Goal: Communication & Community: Ask a question

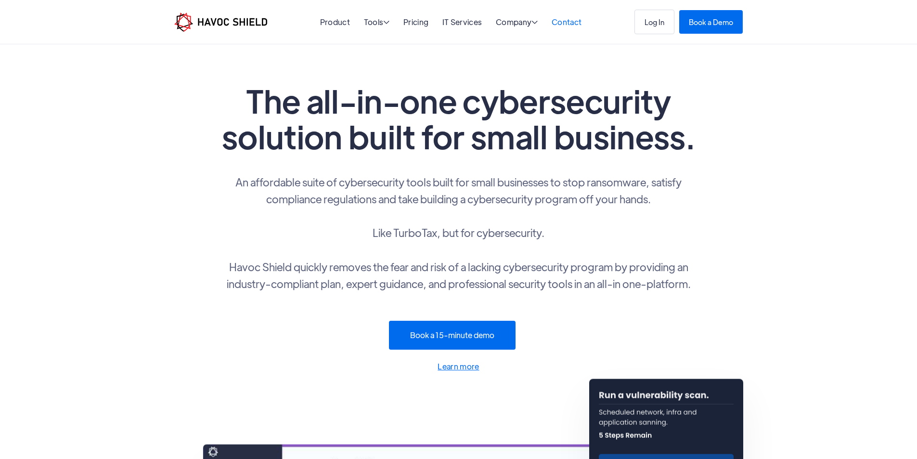
click at [569, 22] on link "Contact" at bounding box center [567, 22] width 30 height 10
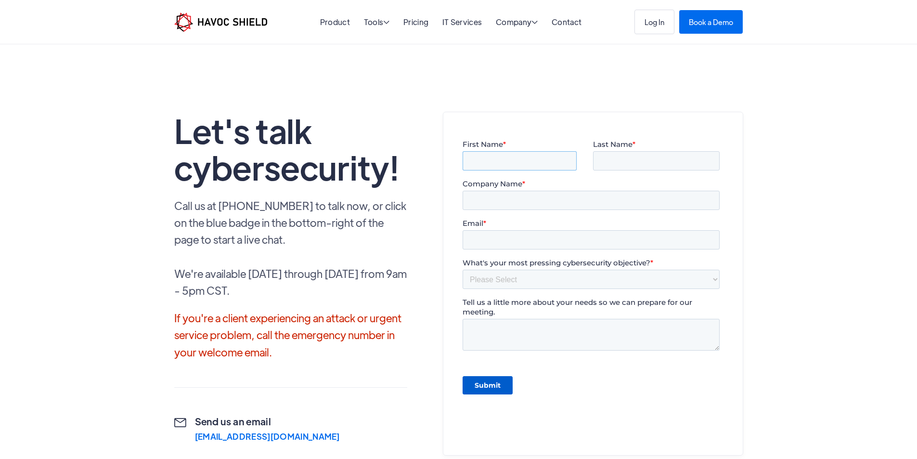
drag, startPoint x: 496, startPoint y: 162, endPoint x: 503, endPoint y: 172, distance: 12.4
click at [503, 172] on fieldset "First Name * Last Name *" at bounding box center [592, 159] width 261 height 39
type input "Helena"
drag, startPoint x: 634, startPoint y: 161, endPoint x: 639, endPoint y: 169, distance: 9.9
click at [635, 161] on input "Last Name *" at bounding box center [656, 160] width 127 height 19
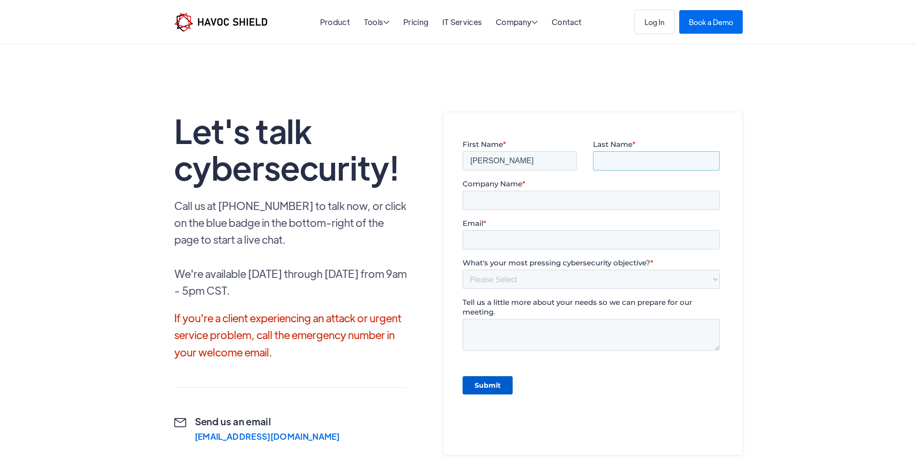
type input "Magallanes"
drag, startPoint x: 463, startPoint y: 200, endPoint x: 583, endPoint y: 207, distance: 120.6
click at [484, 204] on input "Company Name *" at bounding box center [590, 200] width 257 height 19
type input "Professional Business Profiles"
drag, startPoint x: 477, startPoint y: 238, endPoint x: 520, endPoint y: 248, distance: 44.4
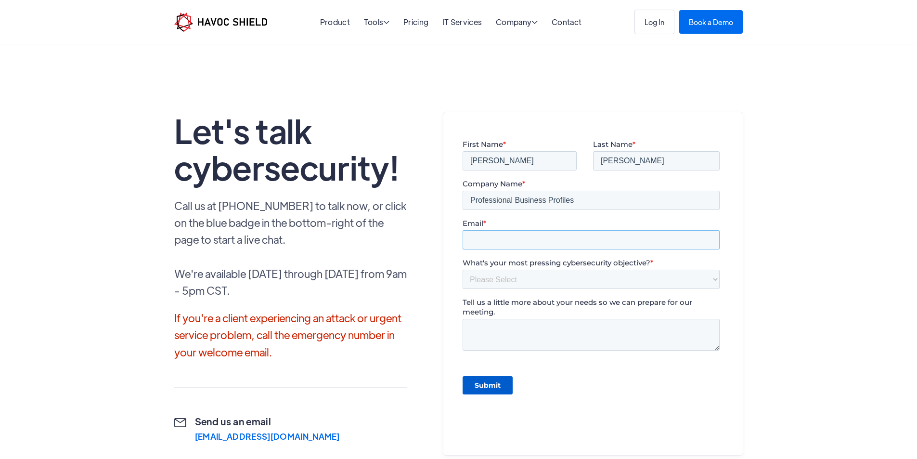
click at [483, 240] on input "Email *" at bounding box center [590, 239] width 257 height 19
type input "Helena.M@Professionalbusinessprofiles.com"
drag, startPoint x: 499, startPoint y: 282, endPoint x: 506, endPoint y: 287, distance: 9.2
click at [499, 283] on select "Please Select Need help completing a security questionnaire Protecting your bus…" at bounding box center [590, 279] width 257 height 19
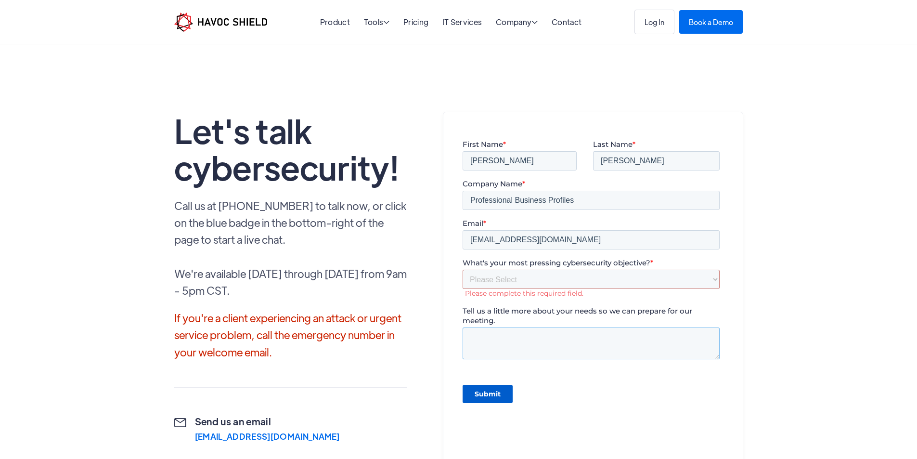
click at [506, 340] on textarea "Tell us a little more about your needs so we can prepare for our meeting." at bounding box center [590, 343] width 257 height 32
click at [472, 326] on div "Tell us a little more about your needs so we can prepare for our meeting." at bounding box center [592, 332] width 261 height 53
drag, startPoint x: 490, startPoint y: 275, endPoint x: 490, endPoint y: 284, distance: 8.7
click at [490, 284] on select "Please Select Need help completing a security questionnaire Protecting your bus…" at bounding box center [590, 279] width 257 height 19
select select "Other"
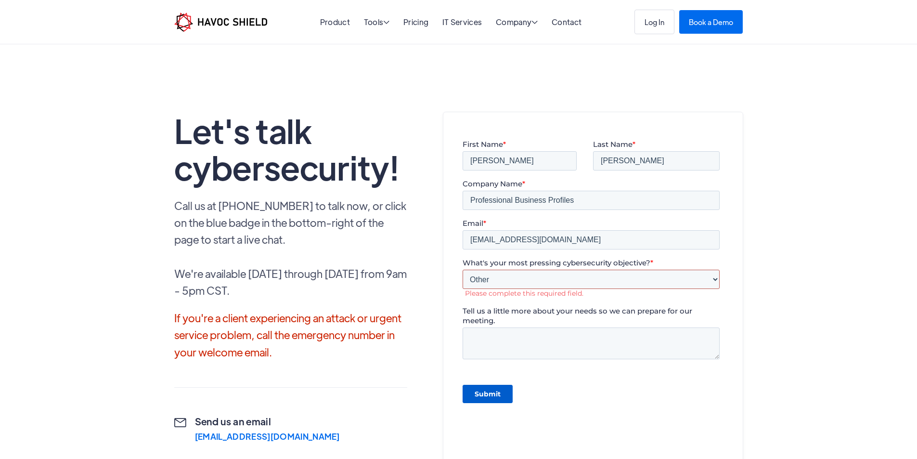
click at [462, 270] on select "Please Select Need help completing a security questionnaire Protecting your bus…" at bounding box center [590, 279] width 257 height 19
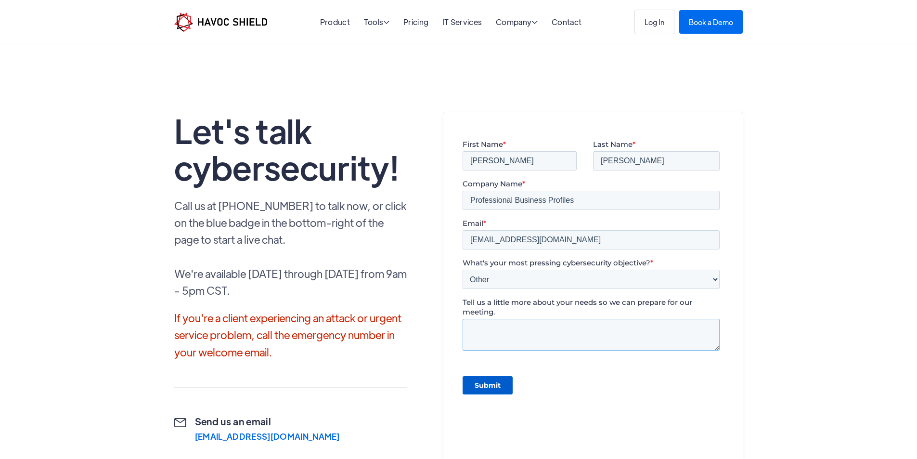
click at [486, 345] on textarea "Tell us a little more about your needs so we can prepare for our meeting." at bounding box center [590, 335] width 257 height 32
paste textarea "814-980-5065"
click at [483, 375] on div "Submit" at bounding box center [592, 385] width 261 height 35
click at [503, 338] on textarea "814-980-5065" at bounding box center [590, 335] width 257 height 32
paste textarea "Wikipedia is considered to be the World’s most significant tool for reference m…"
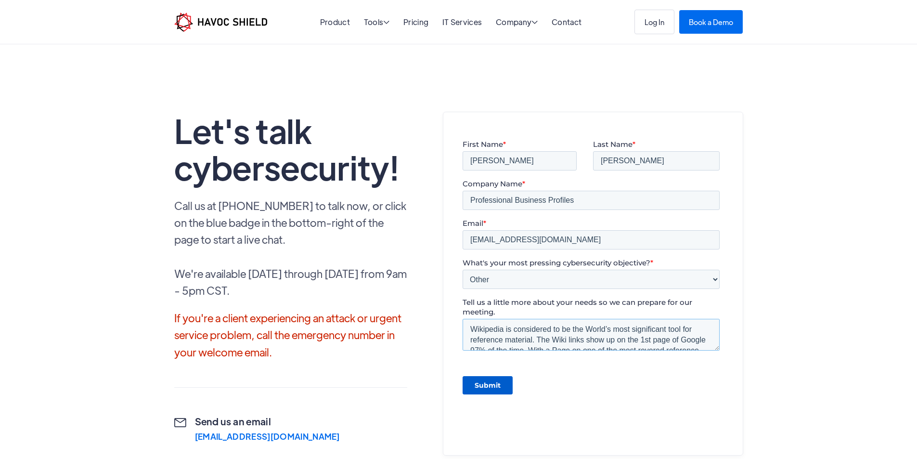
scroll to position [153, 0]
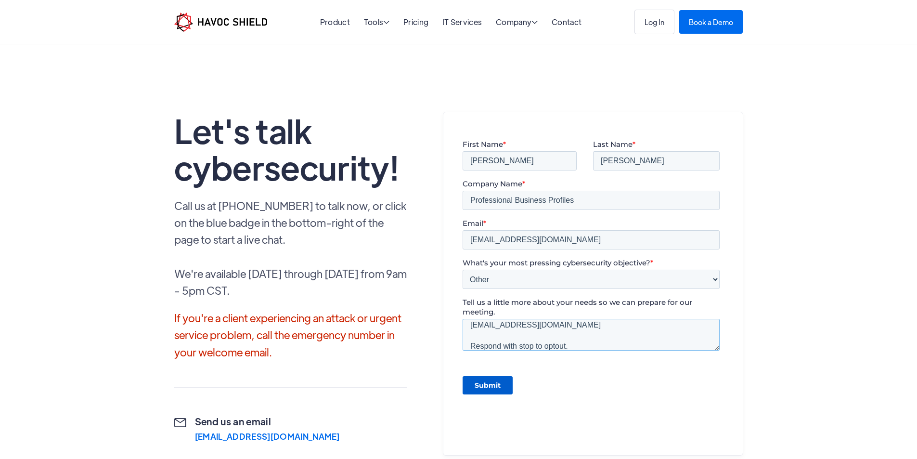
type textarea "Wikipedia is considered to be the World’s most significant tool for reference m…"
click at [491, 381] on input "Submit" at bounding box center [487, 385] width 50 height 18
